Goal: Task Accomplishment & Management: Use online tool/utility

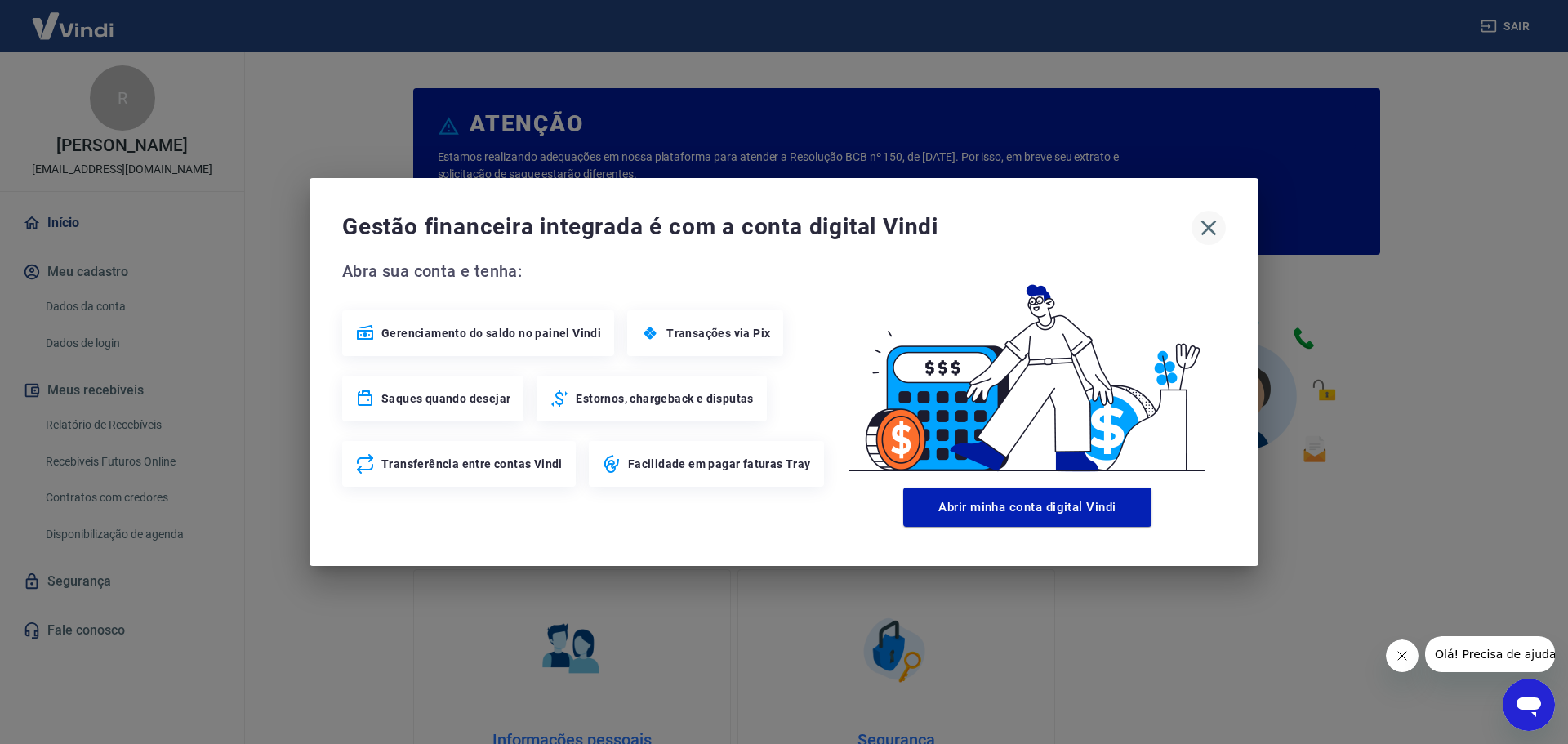
click at [1213, 238] on icon "button" at bounding box center [1208, 227] width 26 height 26
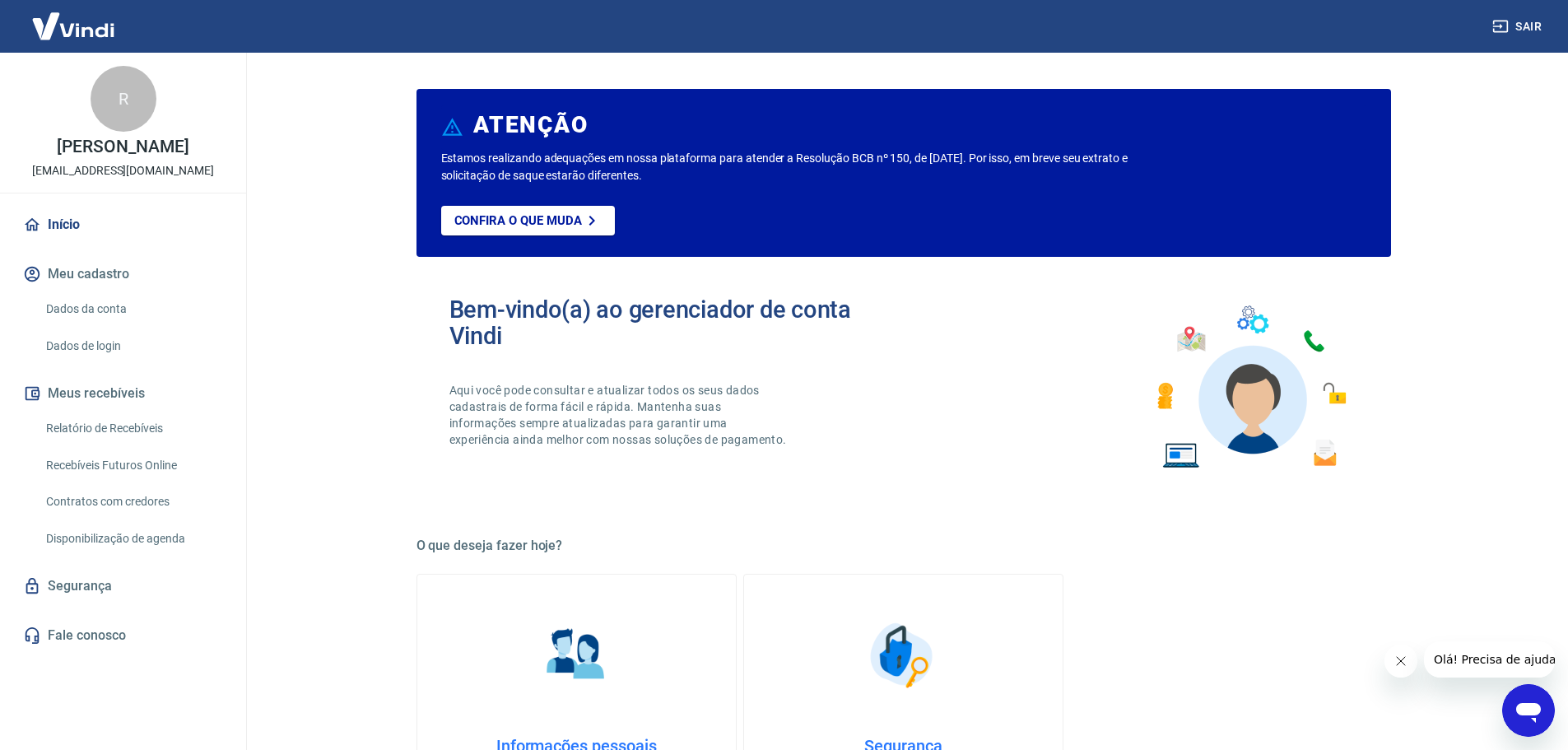
click at [140, 465] on link "Recebíveis Futuros Online" at bounding box center [133, 465] width 187 height 33
